Goal: Transaction & Acquisition: Book appointment/travel/reservation

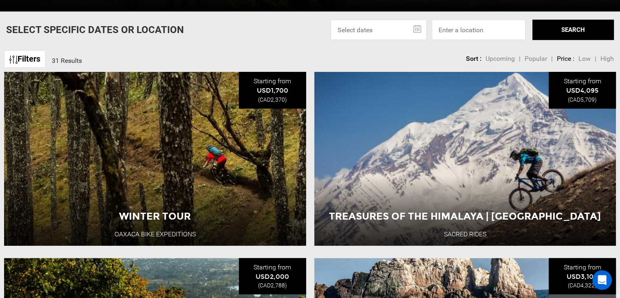
scroll to position [258, 0]
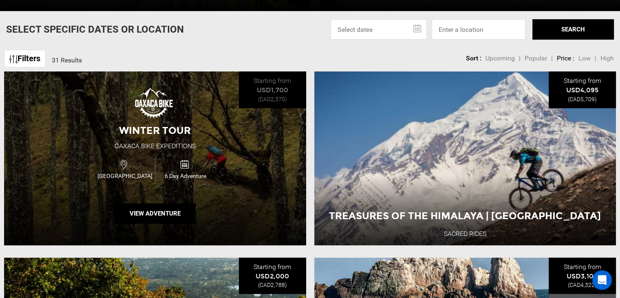
click at [197, 154] on div "Winter Tour Oaxaca Bike Expeditions [GEOGRAPHIC_DATA] 6 Day Adventure View Adve…" at bounding box center [155, 158] width 302 height 174
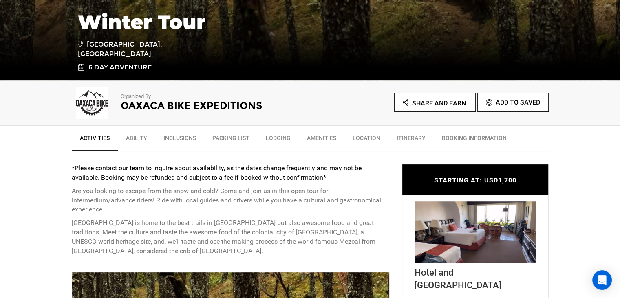
scroll to position [195, 0]
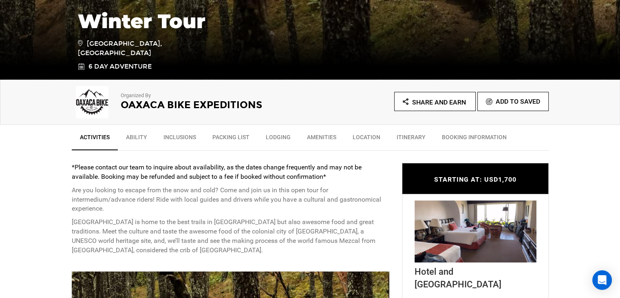
click at [398, 134] on link "Itinerary" at bounding box center [411, 139] width 45 height 20
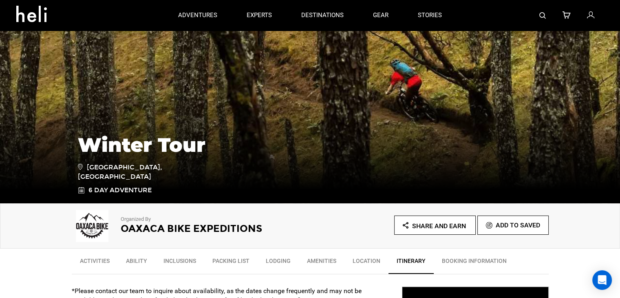
scroll to position [0, 0]
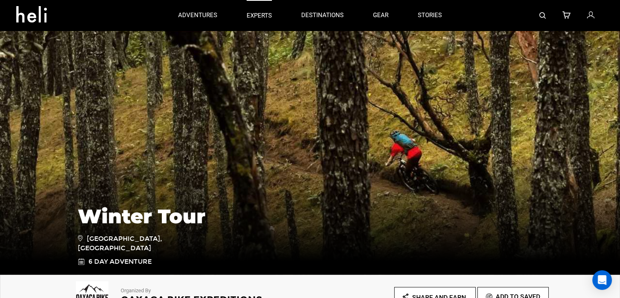
click at [264, 16] on p "experts" at bounding box center [259, 15] width 25 height 9
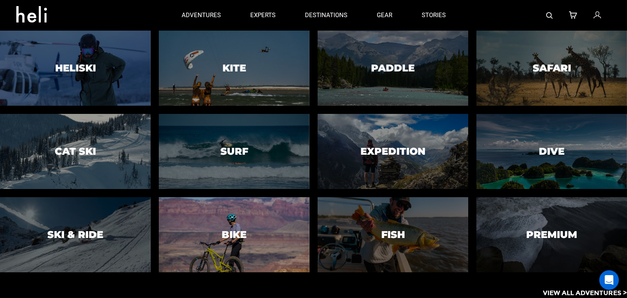
click at [228, 226] on div at bounding box center [233, 234] width 153 height 77
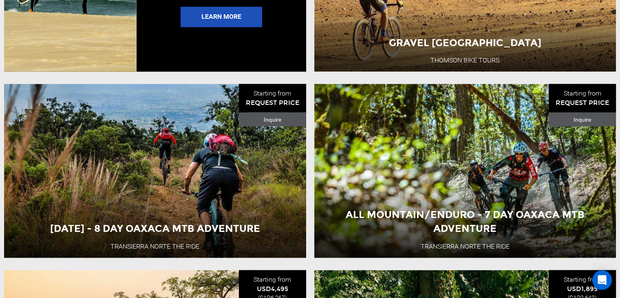
scroll to position [1733, 0]
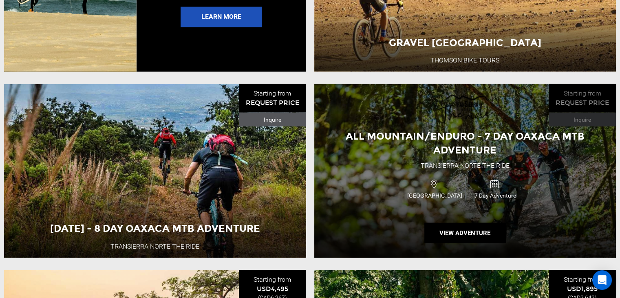
click at [534, 157] on div "All Mountain/Enduro - 7 Day Oaxaca MTB Adventure" at bounding box center [466, 143] width 302 height 28
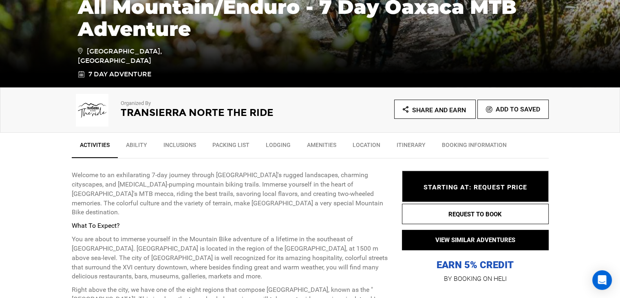
scroll to position [111, 0]
